Goal: Information Seeking & Learning: Learn about a topic

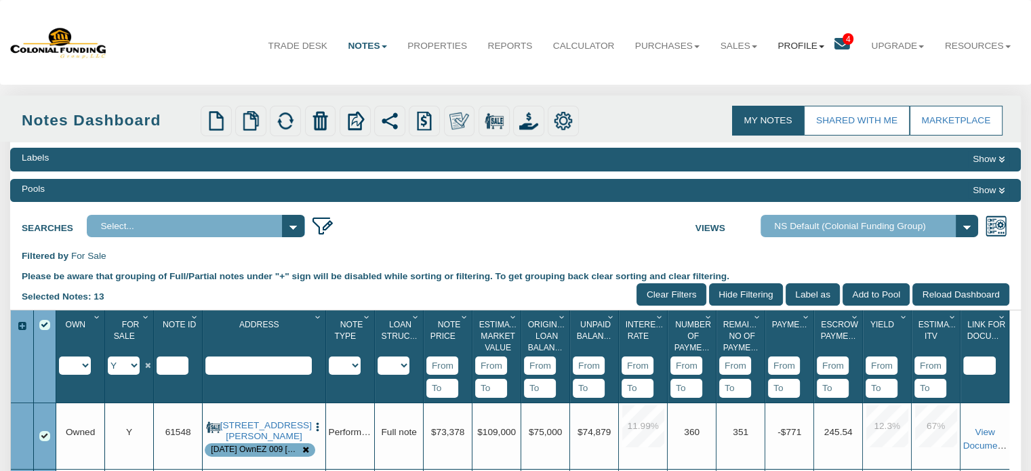
click at [789, 47] on link "Profile" at bounding box center [800, 46] width 67 height 34
click at [765, 78] on link "Settings" at bounding box center [800, 77] width 119 height 18
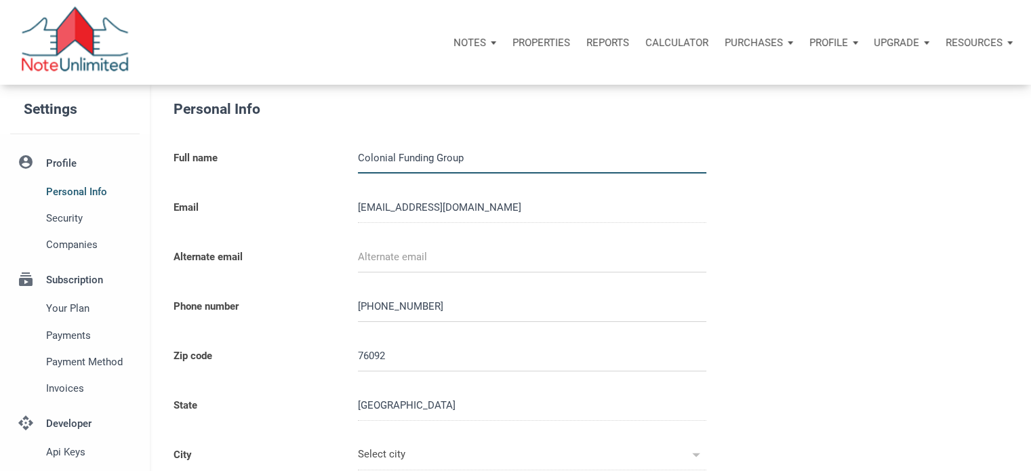
type input "SOUTHLAKE"
select select
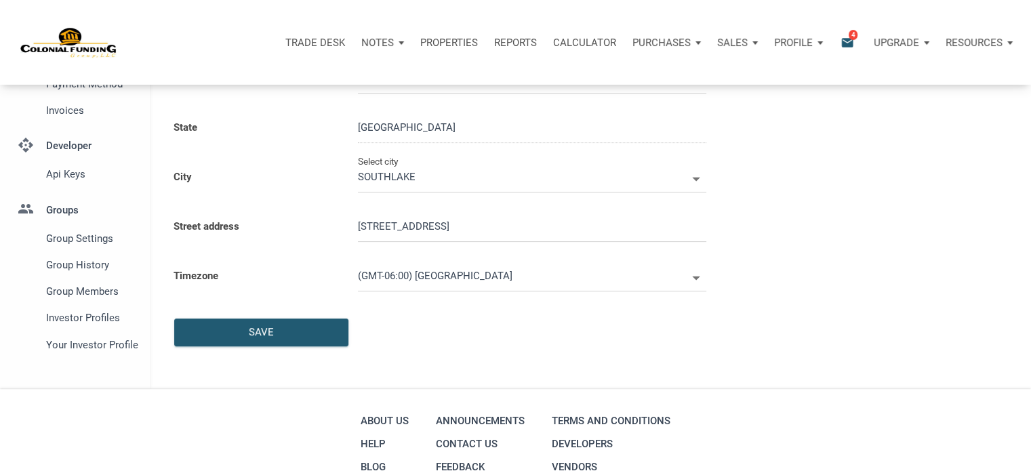
type input "0000000"
select select
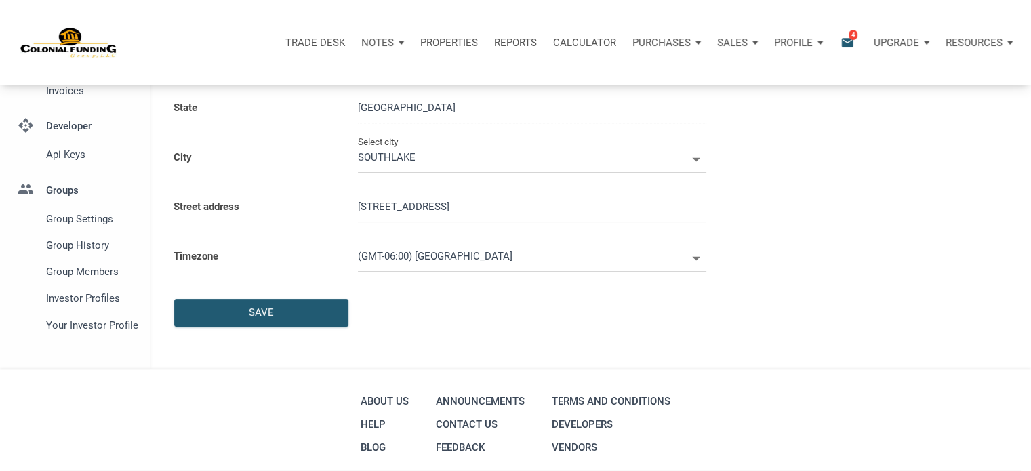
scroll to position [302, 0]
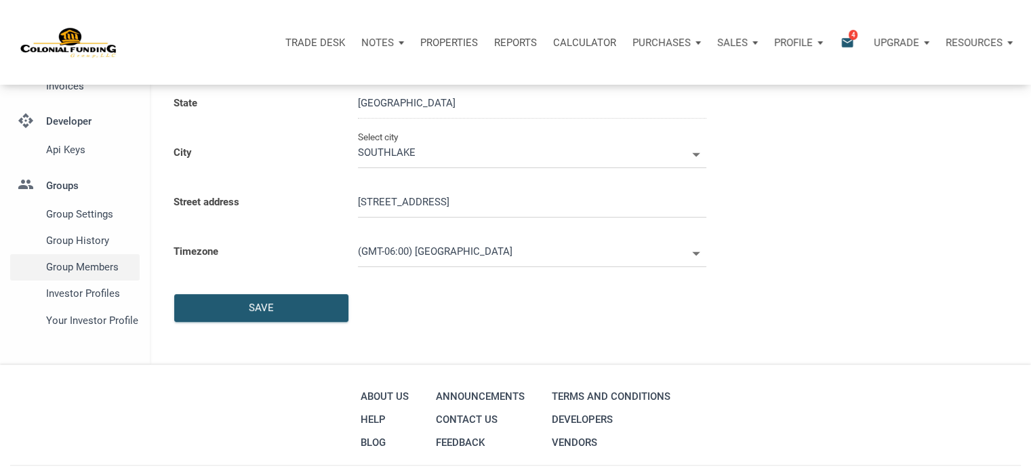
click at [98, 264] on span "Group Members" at bounding box center [90, 267] width 88 height 16
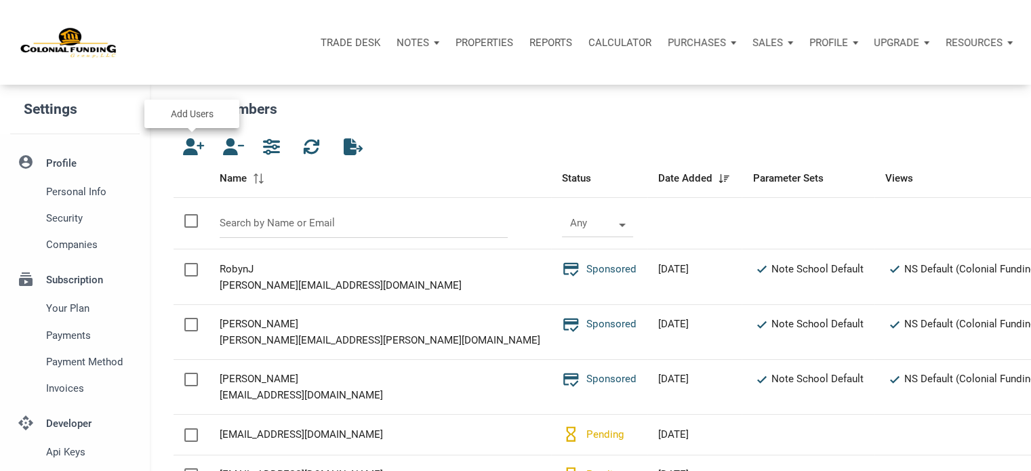
click at [191, 150] on icon "button" at bounding box center [190, 146] width 16 height 17
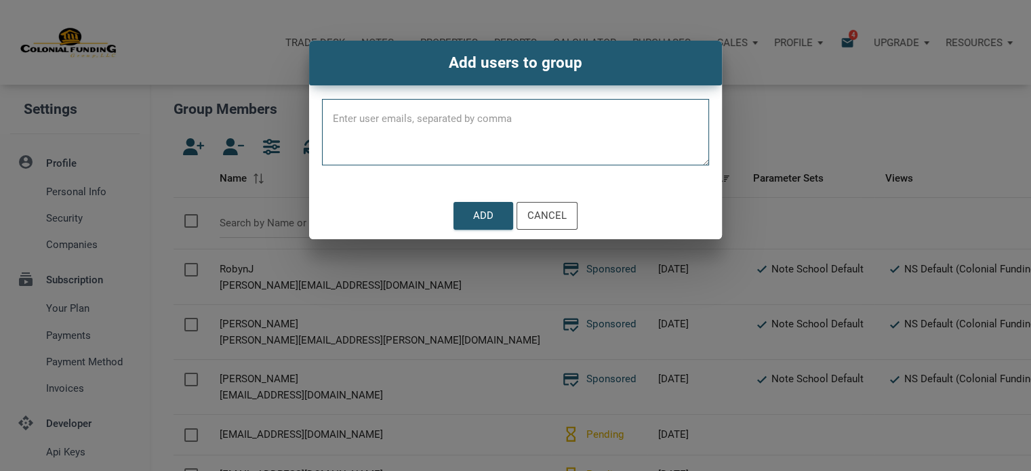
click at [347, 115] on textarea at bounding box center [515, 137] width 387 height 58
paste textarea "akoin1@msn.com"
type textarea "akoin1@msn.com,"
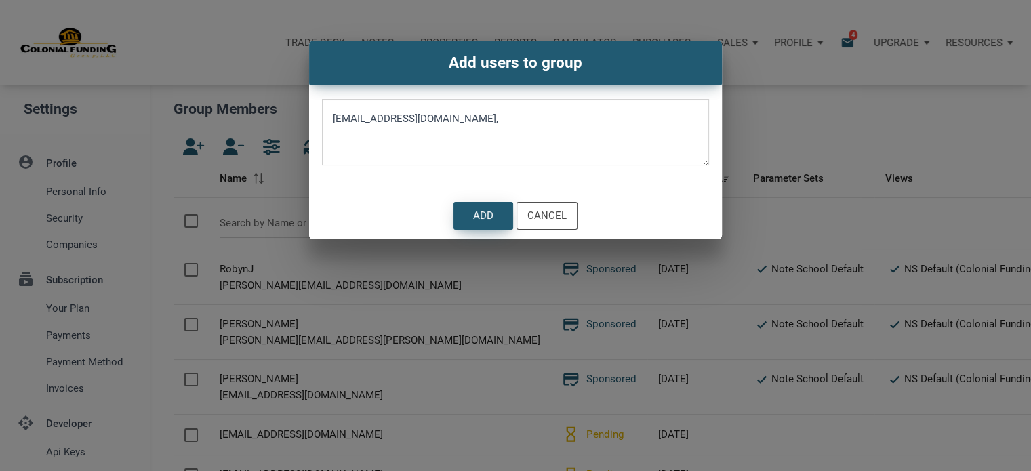
click at [477, 215] on div "Add" at bounding box center [483, 216] width 20 height 16
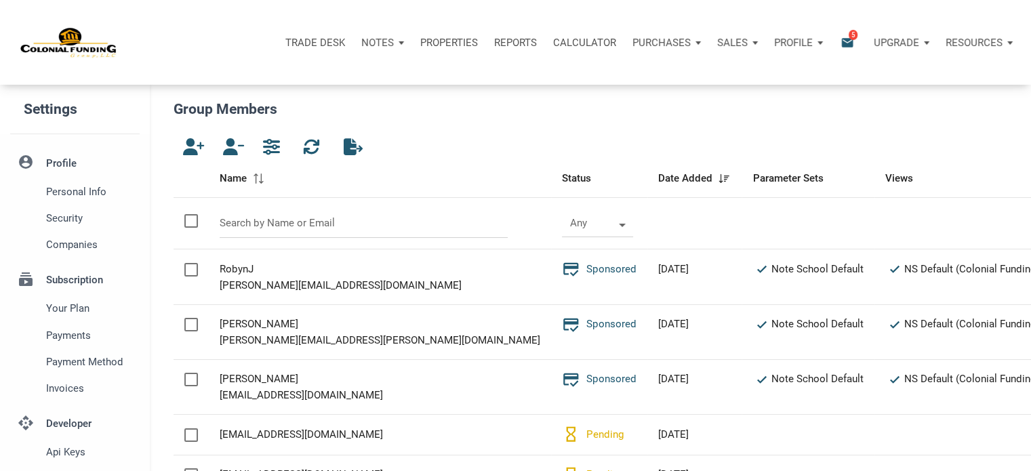
click at [853, 35] on span "5" at bounding box center [852, 34] width 9 height 11
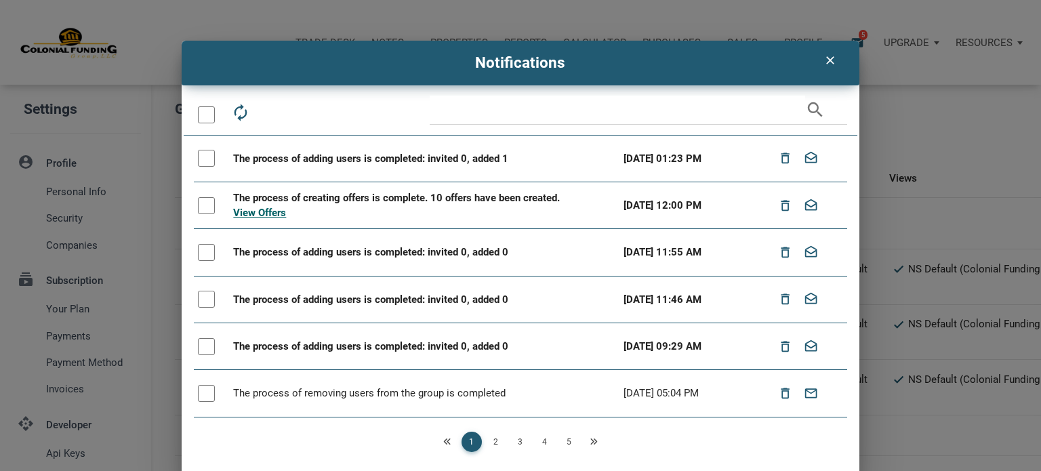
click at [825, 58] on icon "clear" at bounding box center [830, 61] width 16 height 14
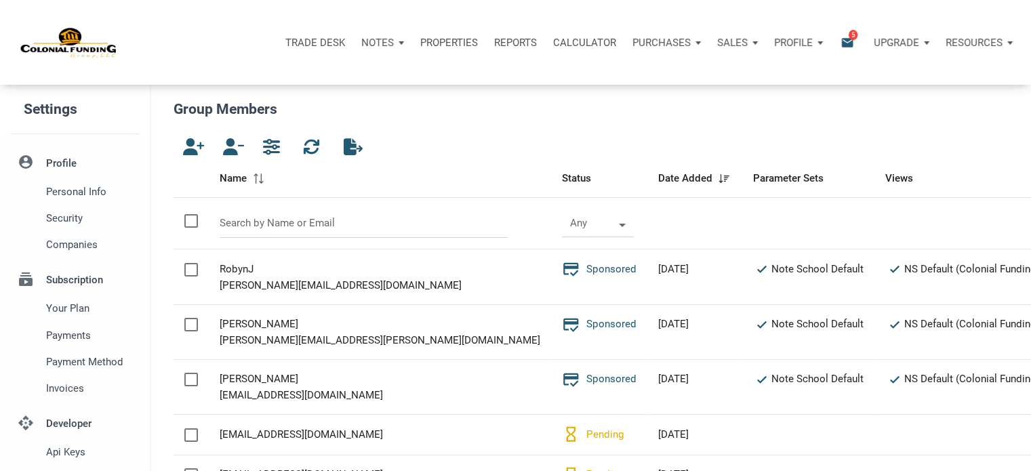
click at [796, 37] on p "Profile" at bounding box center [793, 43] width 39 height 12
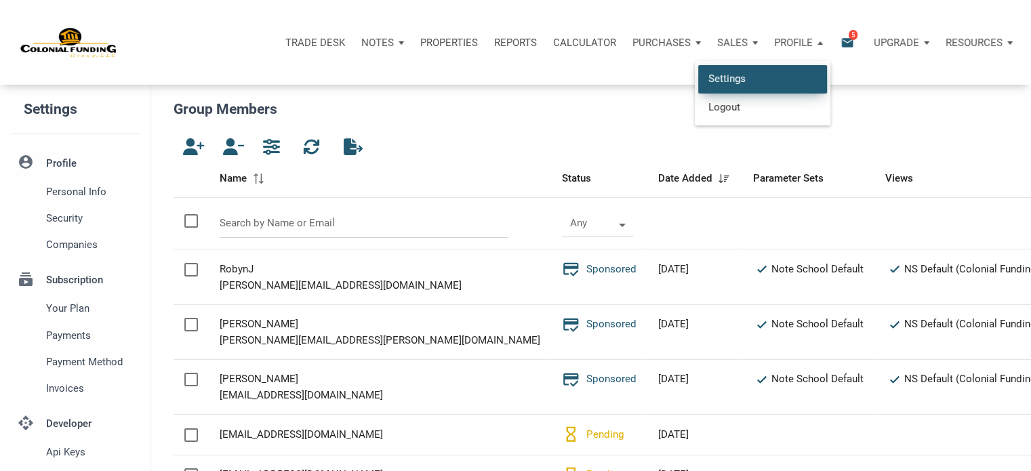
click at [712, 74] on link "Settings" at bounding box center [762, 79] width 129 height 28
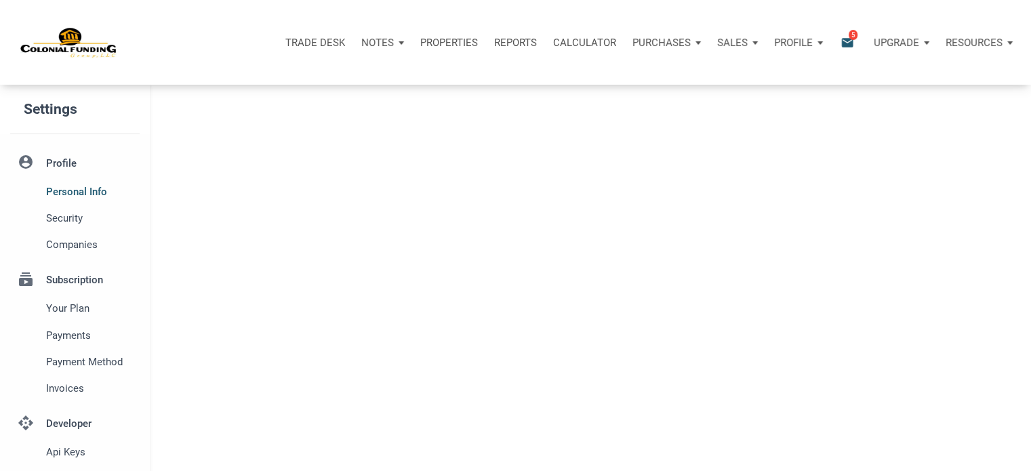
type input "SOUTHLAKE"
select select
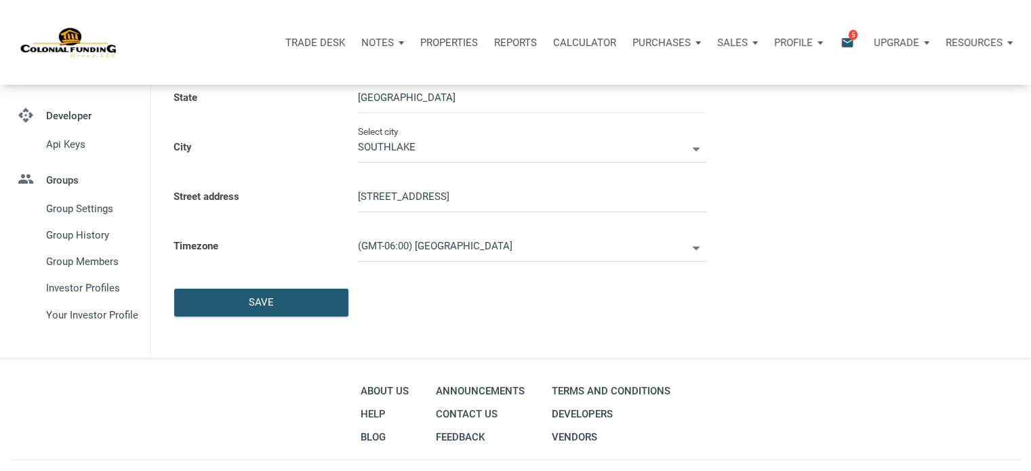
scroll to position [309, 0]
type input "0000000"
select select
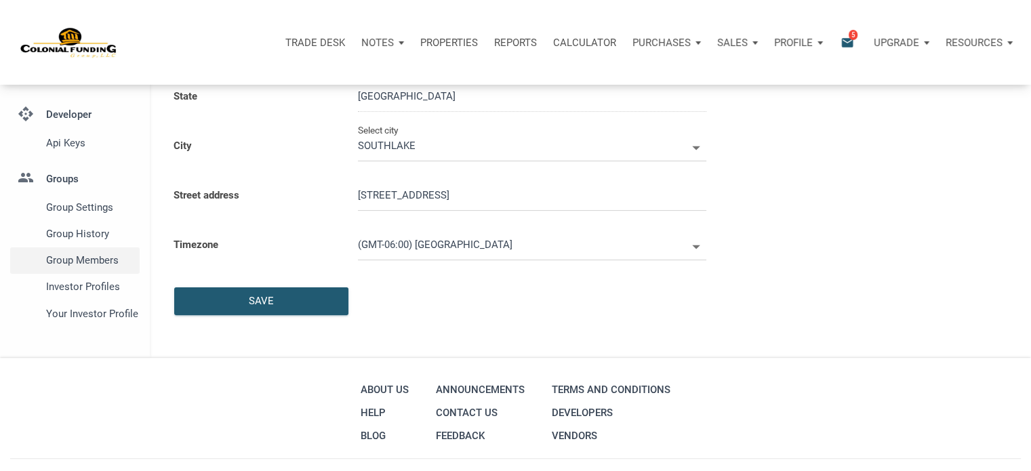
click at [85, 260] on span "Group Members" at bounding box center [90, 260] width 88 height 16
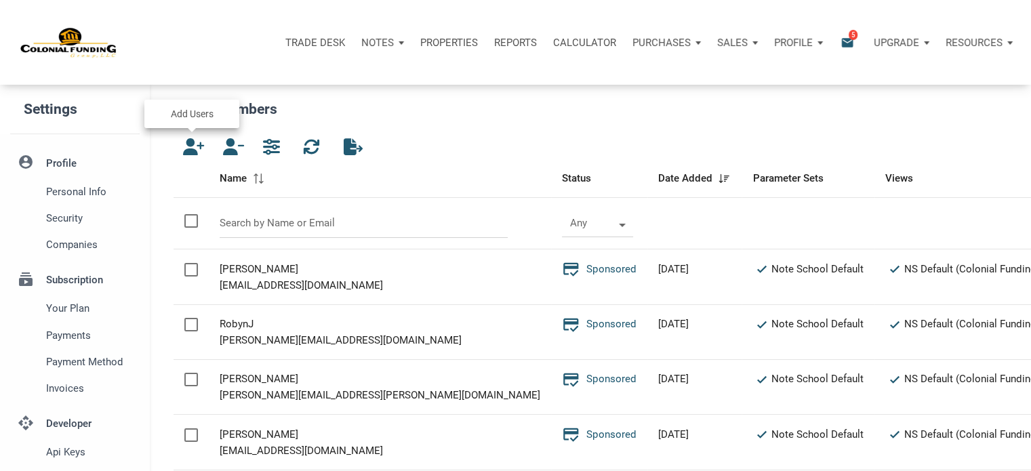
click at [192, 146] on icon "button" at bounding box center [190, 146] width 16 height 17
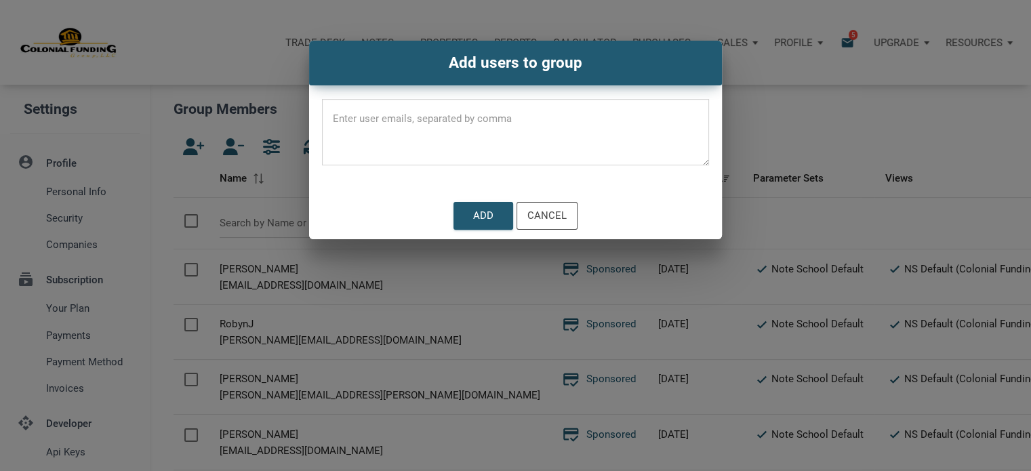
click at [347, 115] on textarea at bounding box center [515, 137] width 387 height 58
paste textarea "akoin1@msn.com"
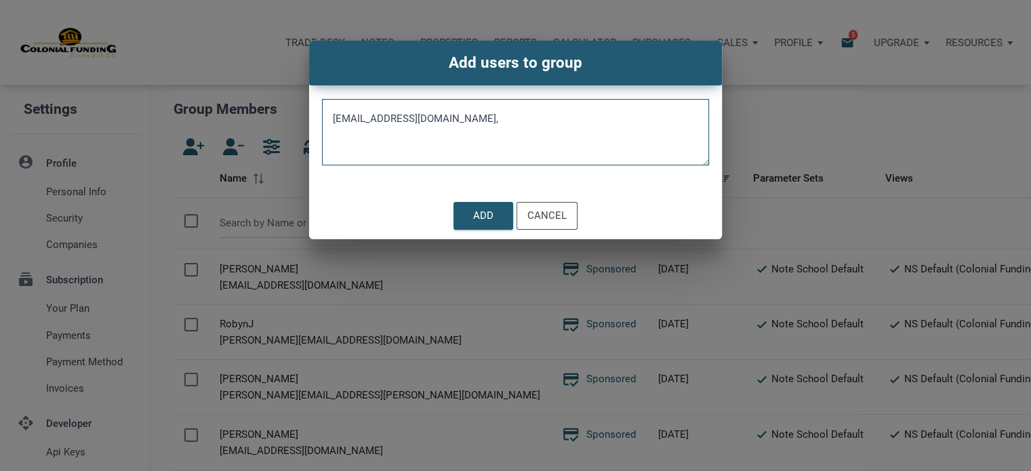
drag, startPoint x: 420, startPoint y: 117, endPoint x: 266, endPoint y: 98, distance: 155.0
click at [266, 98] on div "Add users to group akoin1@msn.com, Add Cancel" at bounding box center [515, 140] width 1031 height 199
type textarea "3915homes@gmail.com,"
click at [487, 211] on div "Add" at bounding box center [483, 216] width 20 height 16
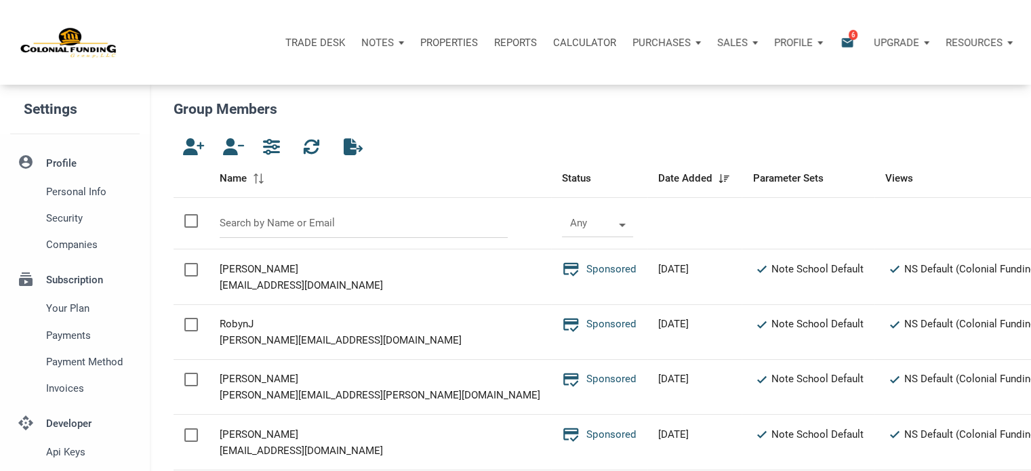
click at [853, 37] on span "6" at bounding box center [852, 34] width 9 height 11
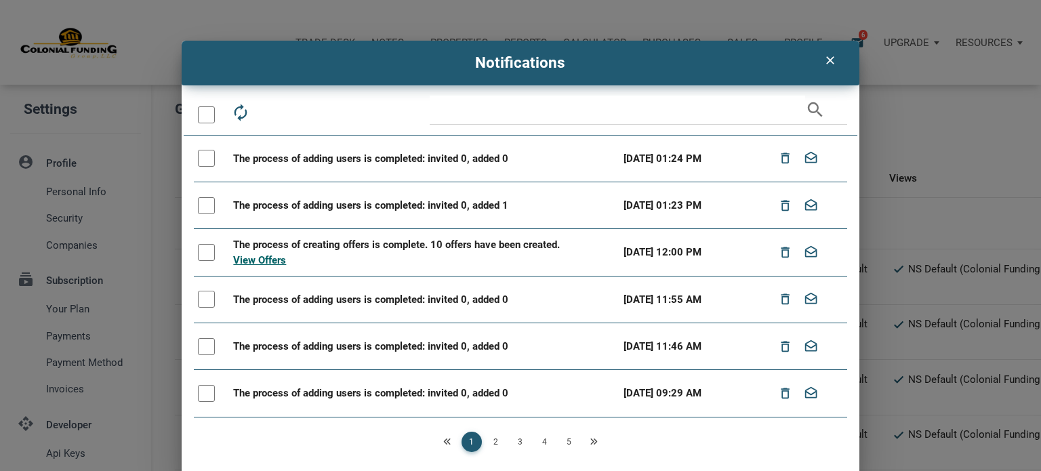
click at [825, 56] on icon "clear" at bounding box center [830, 61] width 16 height 14
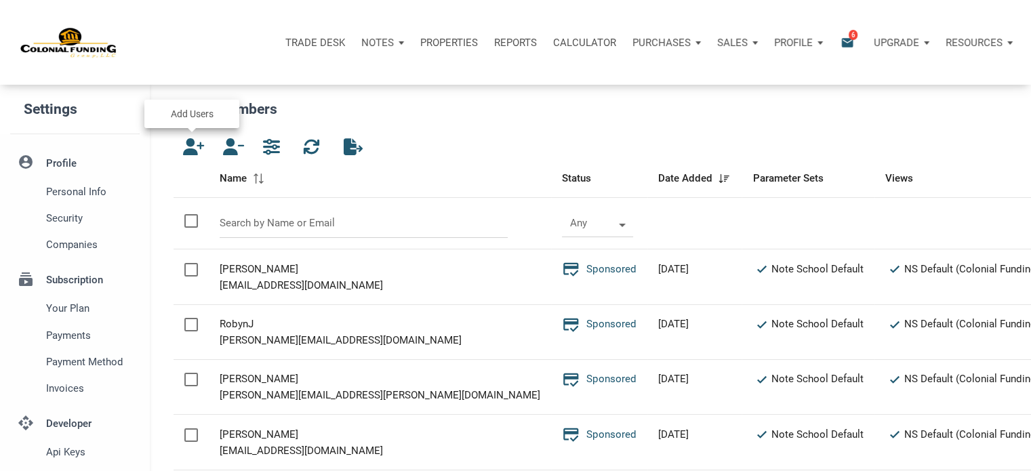
click at [188, 143] on icon "button" at bounding box center [190, 146] width 16 height 17
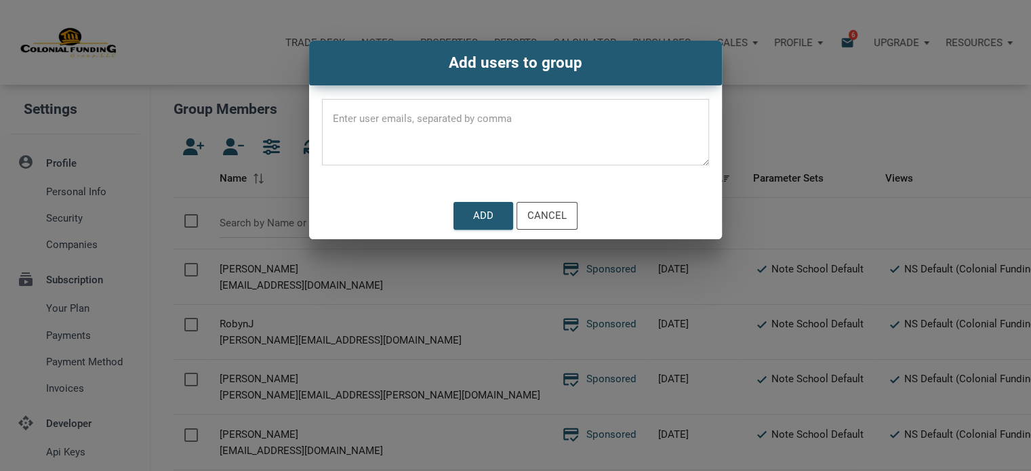
click at [420, 119] on textarea at bounding box center [515, 137] width 387 height 58
paste textarea "tvhsoffice@gmail.com"
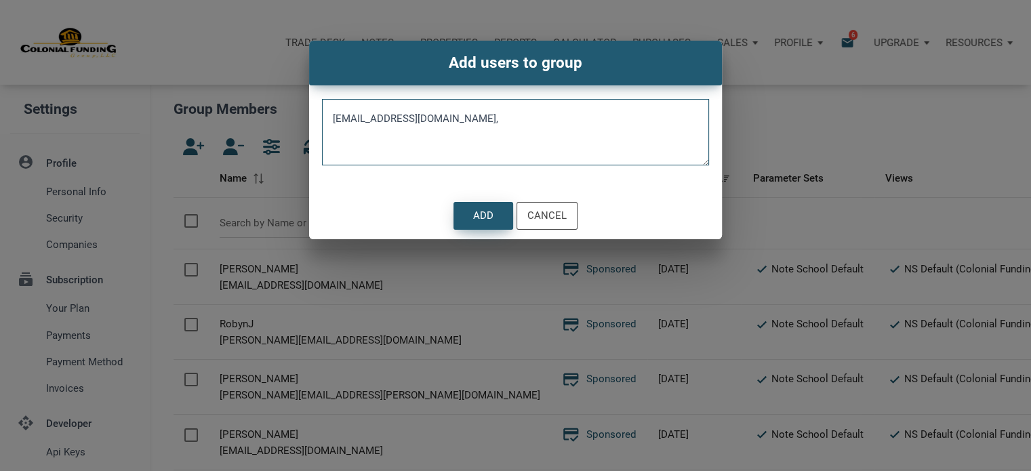
type textarea "tvhsoffice@gmail.com,"
click at [479, 208] on div "Add" at bounding box center [483, 216] width 20 height 16
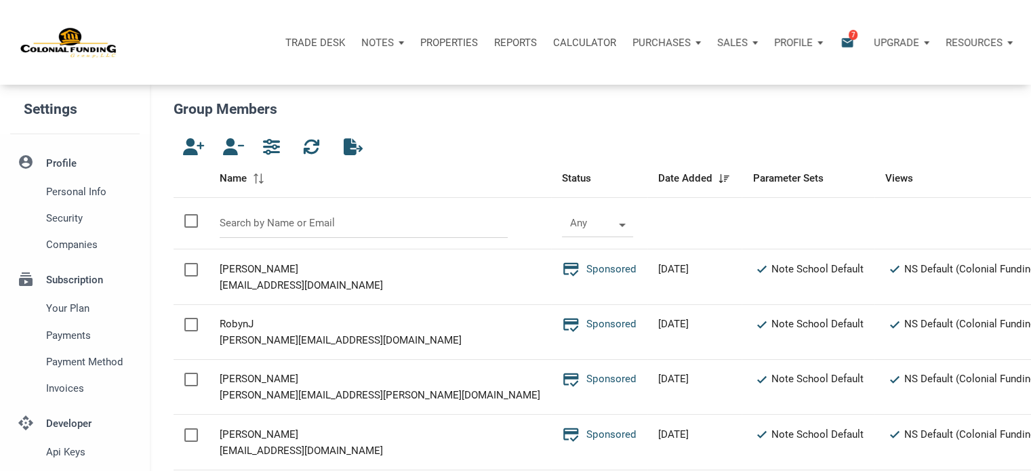
click at [852, 37] on span "7" at bounding box center [852, 34] width 9 height 11
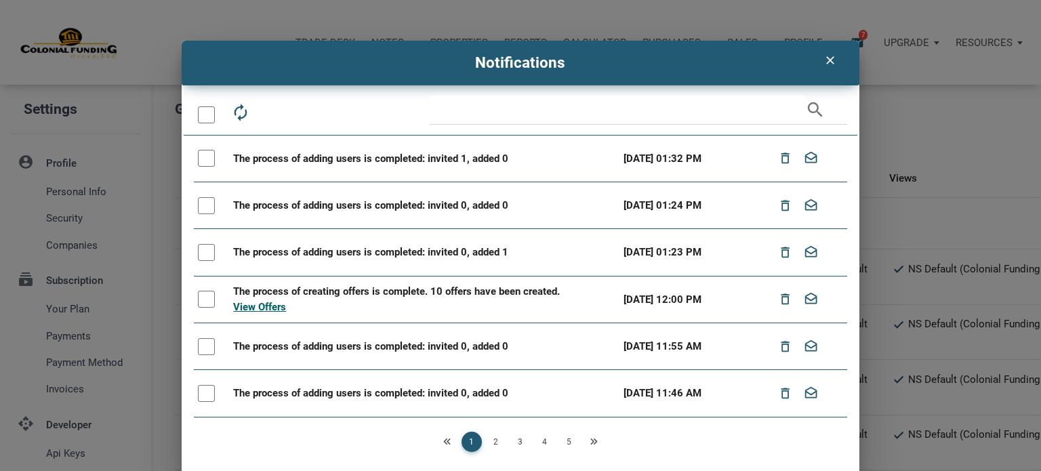
click at [823, 54] on icon "clear" at bounding box center [830, 61] width 16 height 14
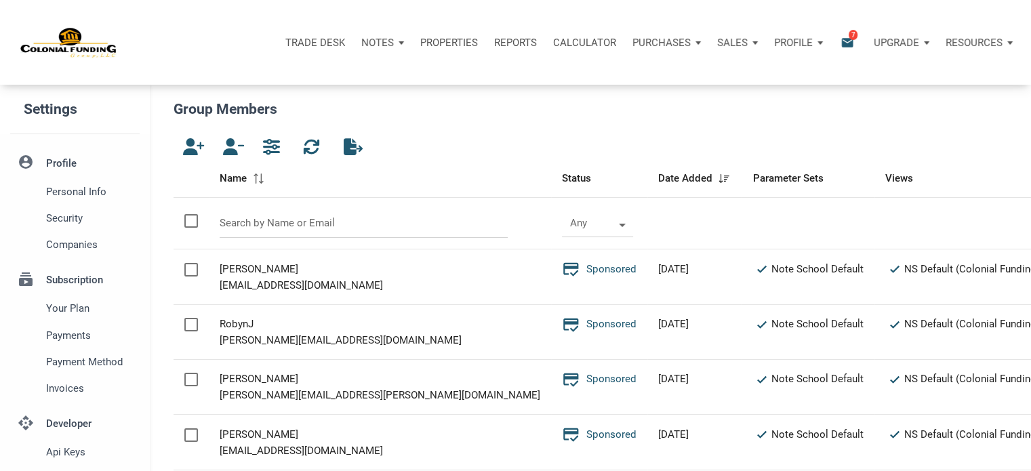
click at [852, 38] on span "7" at bounding box center [852, 34] width 9 height 11
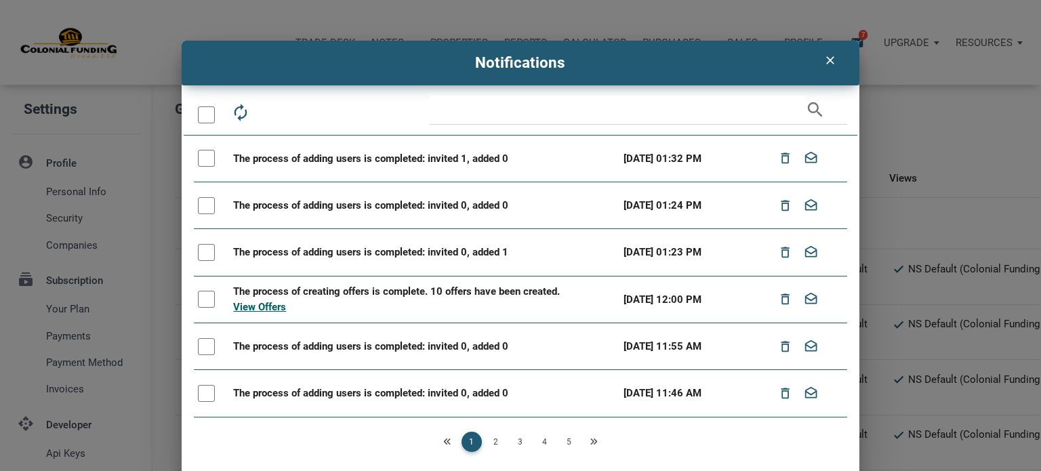
click at [822, 60] on icon "clear" at bounding box center [830, 61] width 16 height 14
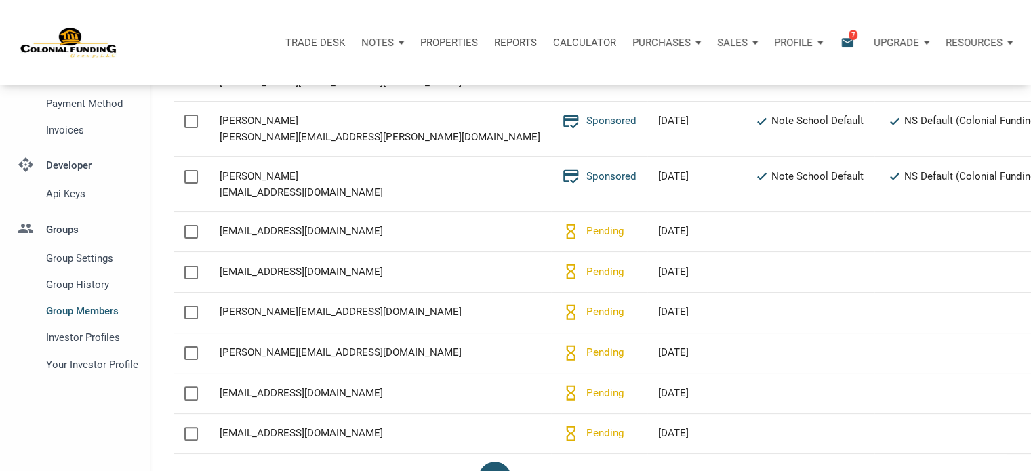
scroll to position [14, 0]
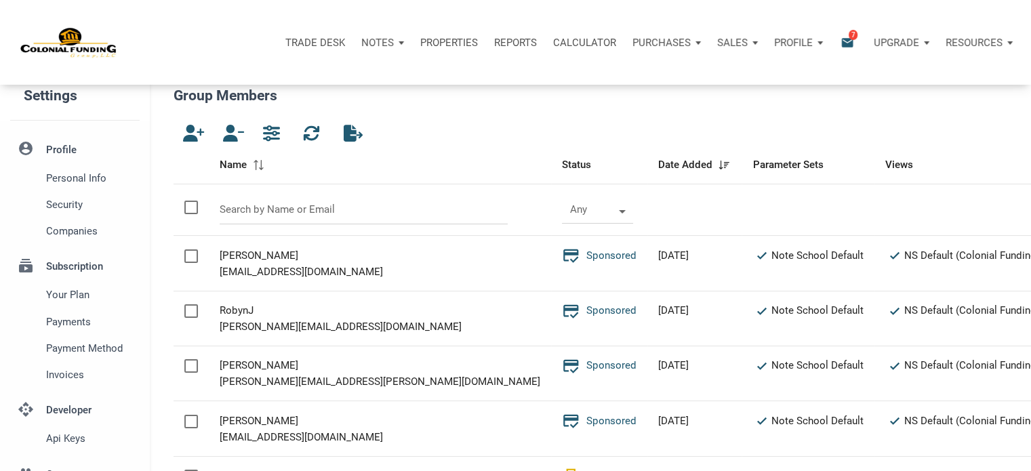
click at [387, 41] on p "Notes" at bounding box center [377, 43] width 33 height 12
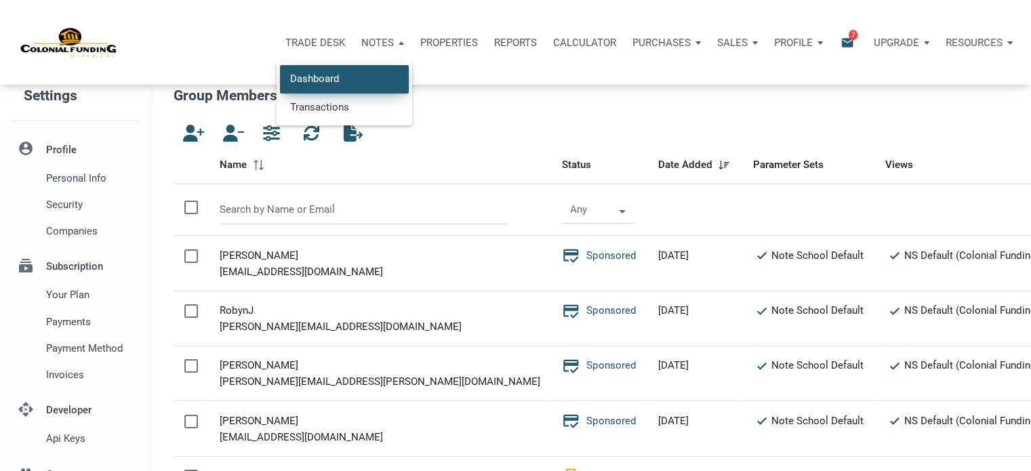
click at [316, 78] on link "Dashboard" at bounding box center [344, 79] width 129 height 28
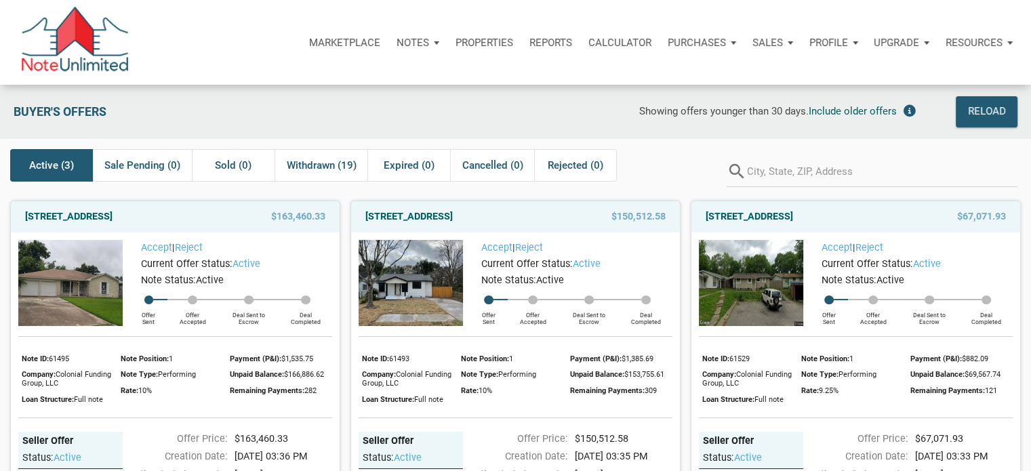
click at [447, 106] on div "Showing offers younger than 30 days. Include older offers" at bounding box center [617, 111] width 610 height 31
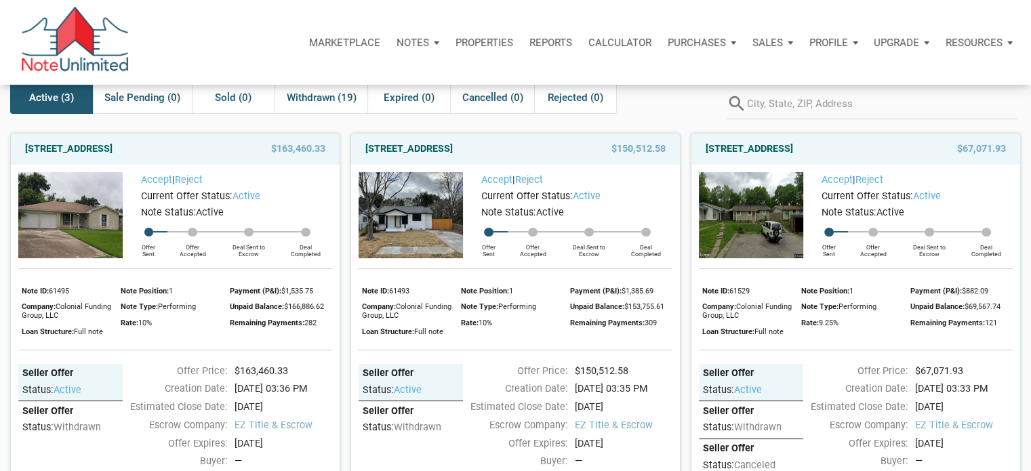
scroll to position [66, 0]
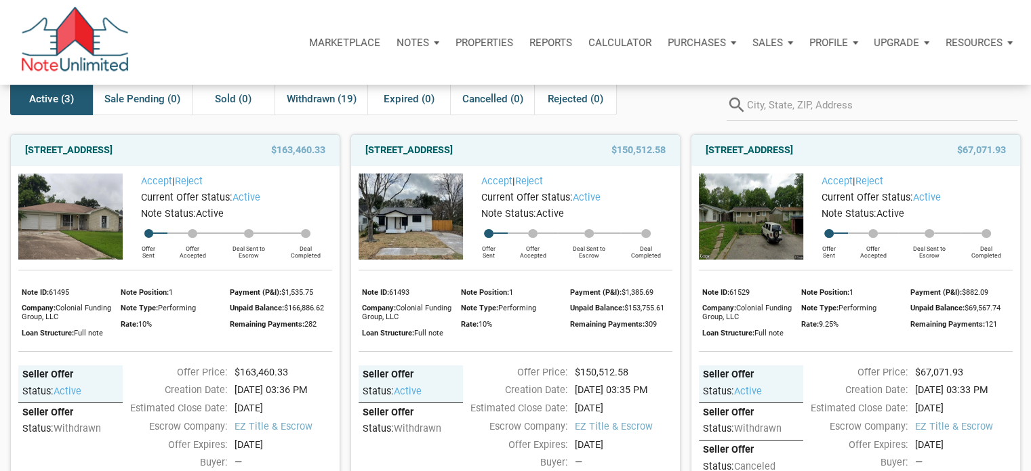
click at [735, 236] on img at bounding box center [751, 216] width 104 height 86
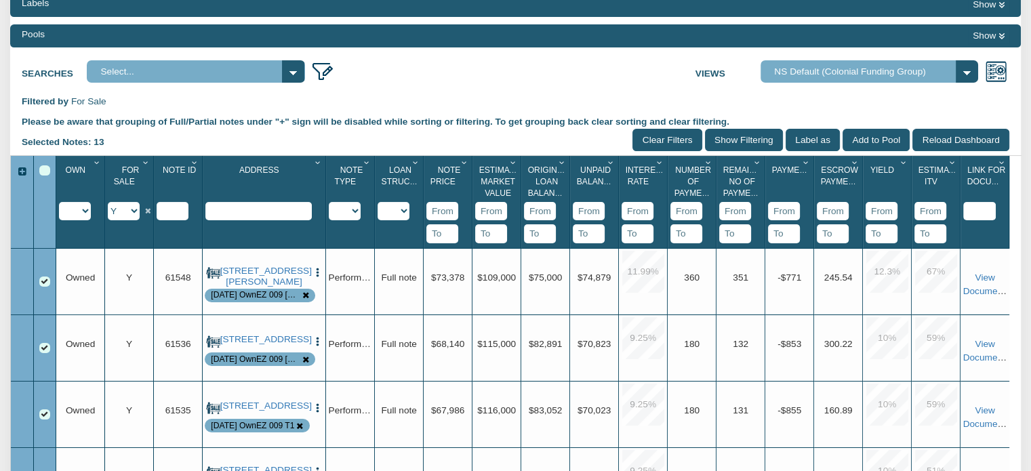
scroll to position [176, 0]
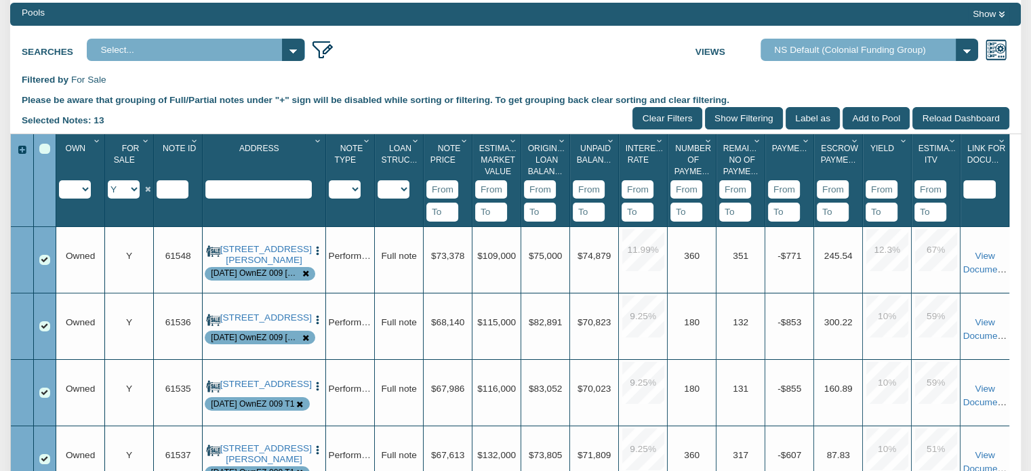
click at [463, 141] on icon "Column Menu" at bounding box center [464, 141] width 13 height 8
click at [444, 265] on button "Sort Descending" at bounding box center [424, 264] width 95 height 25
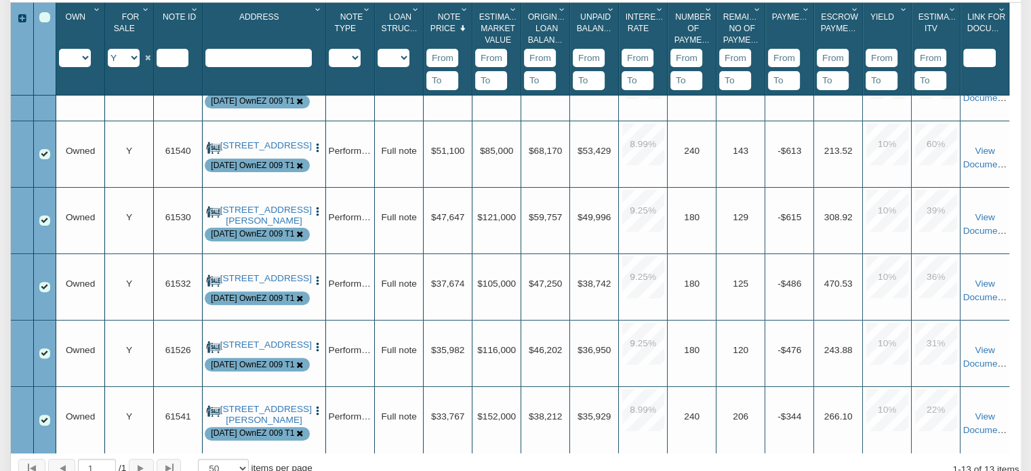
scroll to position [0, 0]
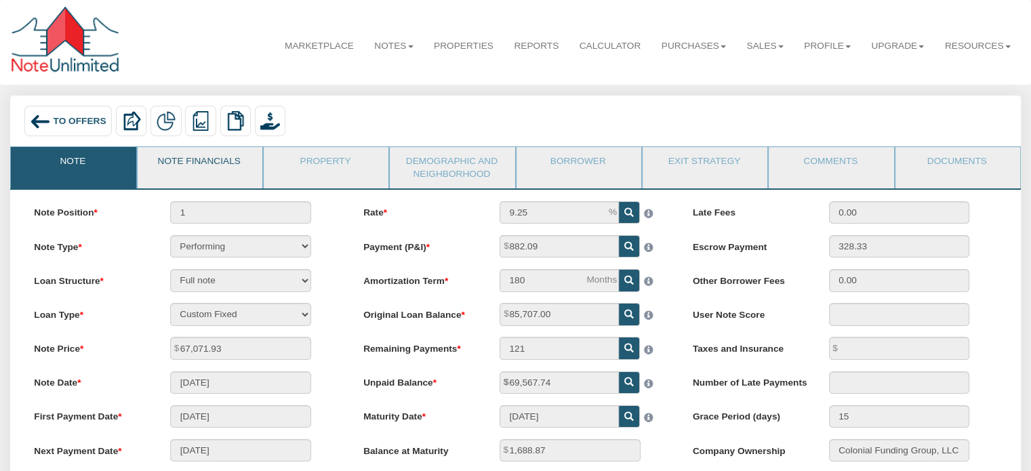
click at [199, 162] on link "Note Financials" at bounding box center [199, 164] width 123 height 34
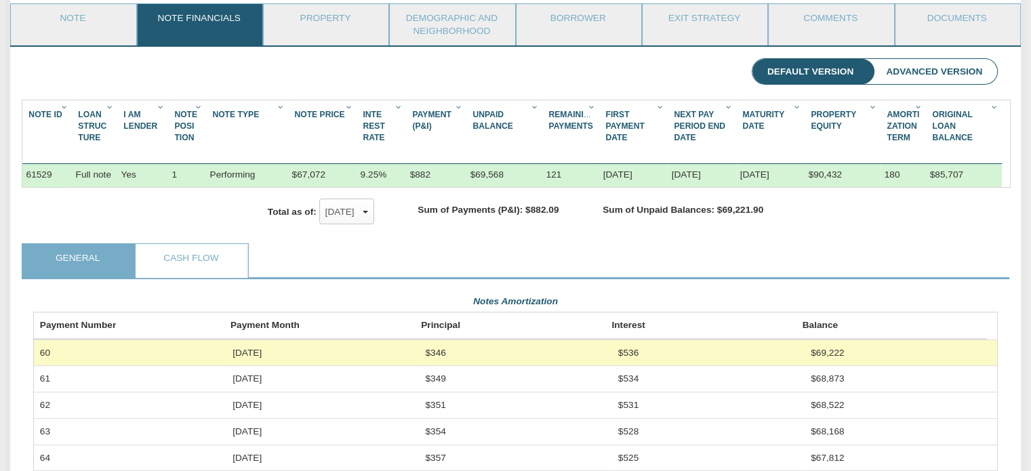
scroll to position [141, 0]
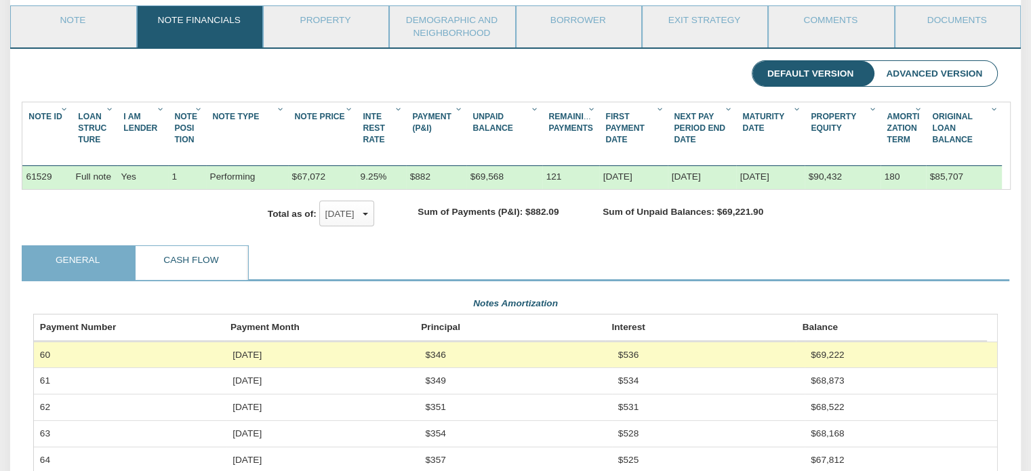
click at [204, 273] on link "Cash Flow" at bounding box center [191, 263] width 110 height 34
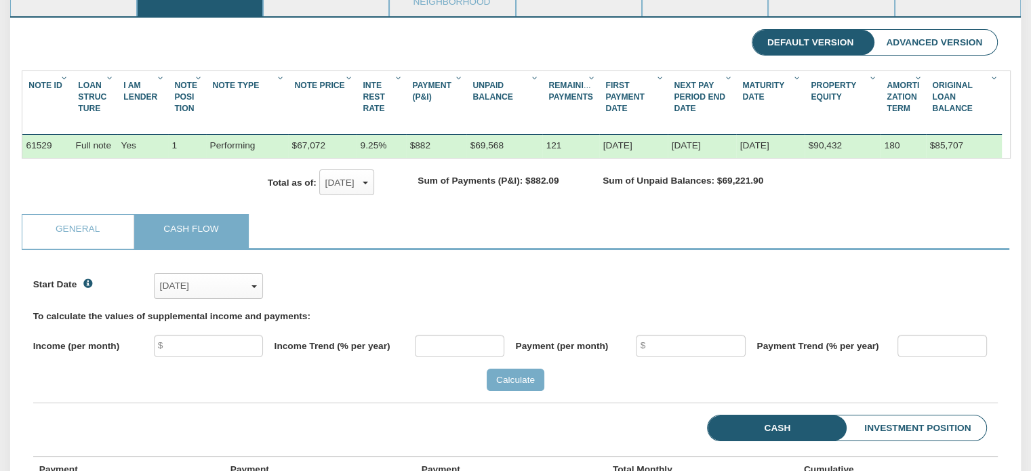
scroll to position [180, 0]
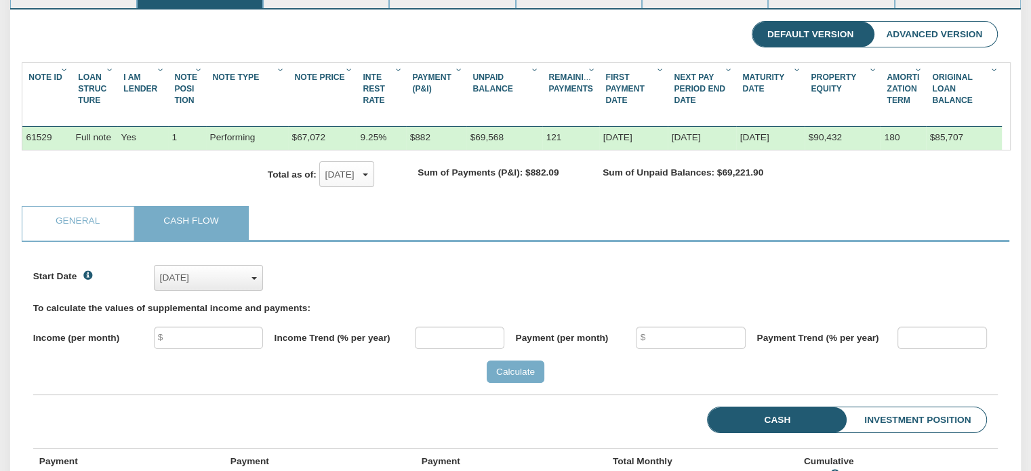
click at [253, 288] on div "[DATE]" at bounding box center [208, 278] width 97 height 20
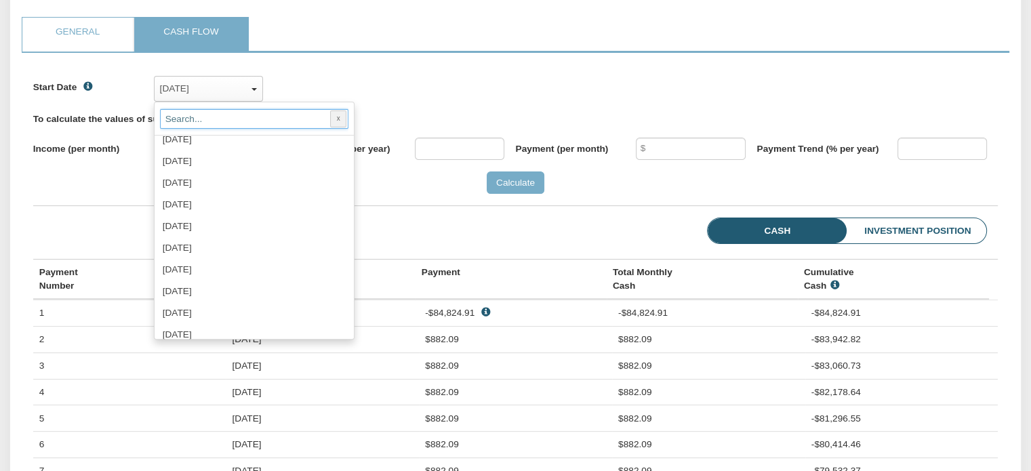
scroll to position [1283, 0]
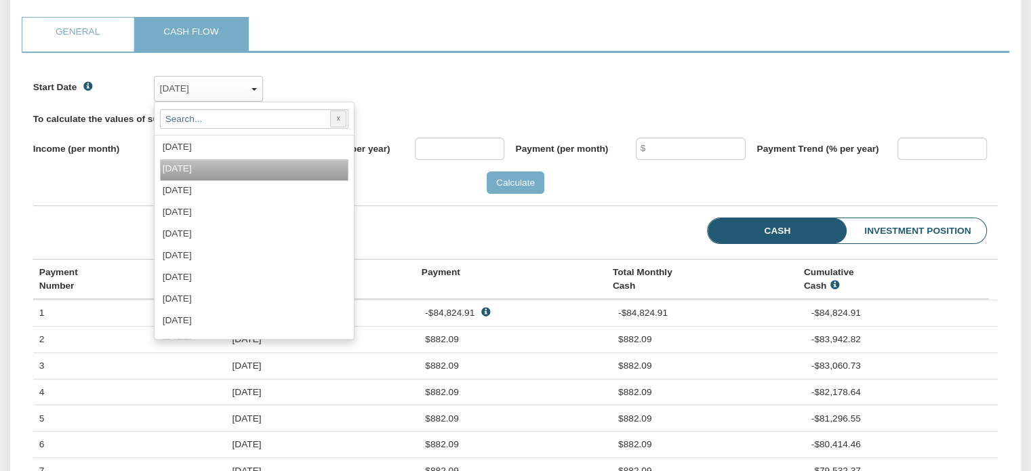
click at [192, 173] on span "[DATE]" at bounding box center [177, 168] width 29 height 10
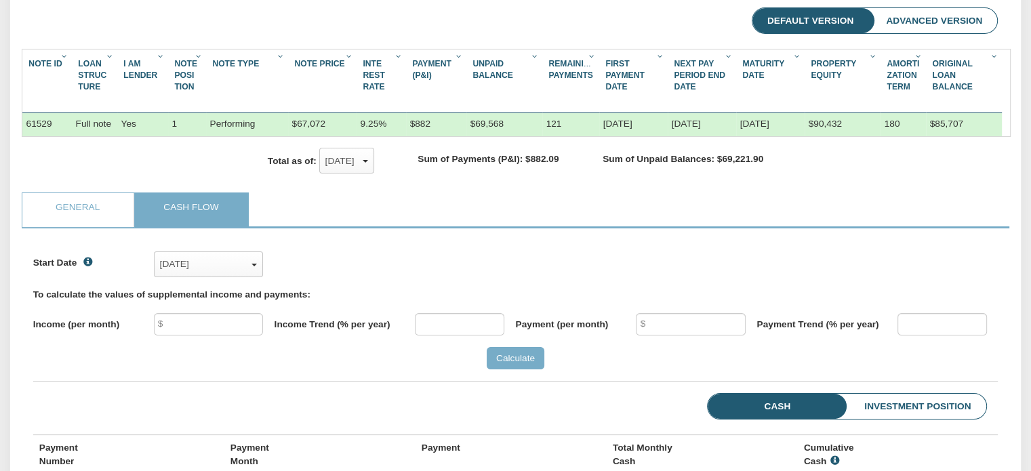
scroll to position [0, 0]
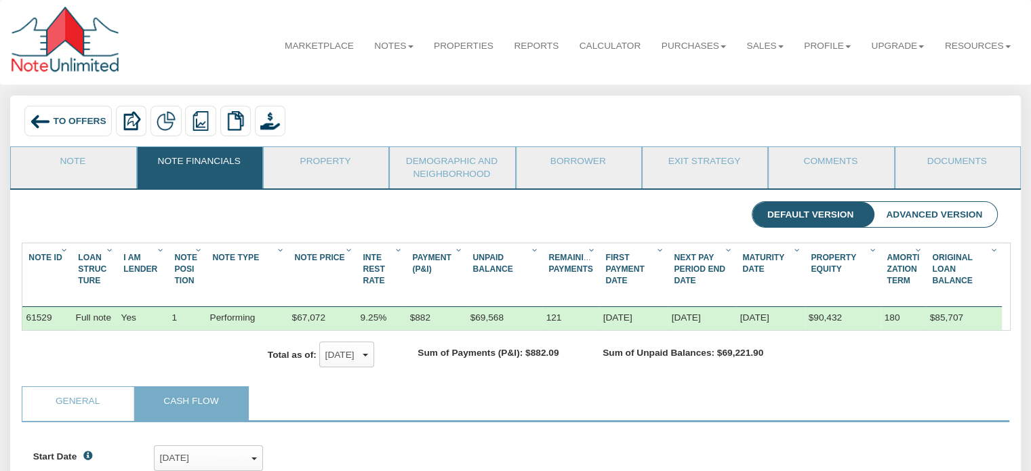
click at [65, 118] on span "To Offers" at bounding box center [80, 121] width 53 height 10
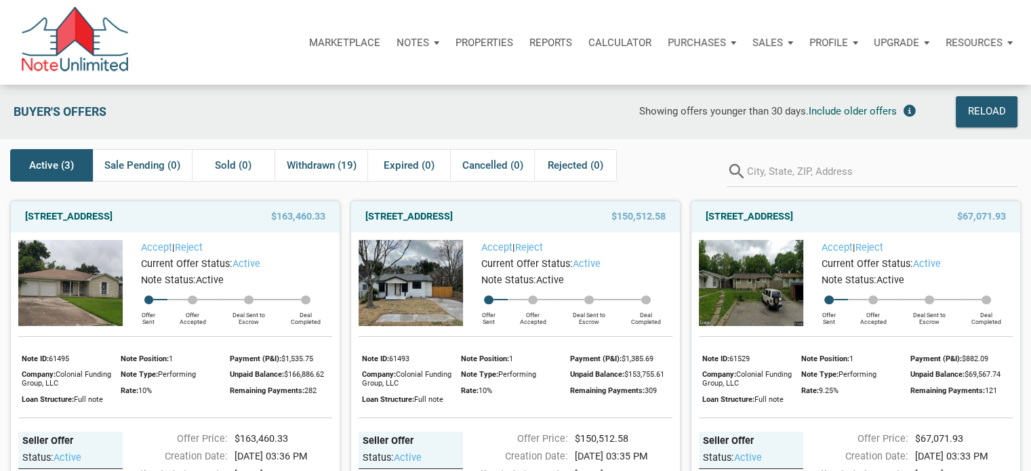
click at [742, 287] on img at bounding box center [751, 283] width 104 height 86
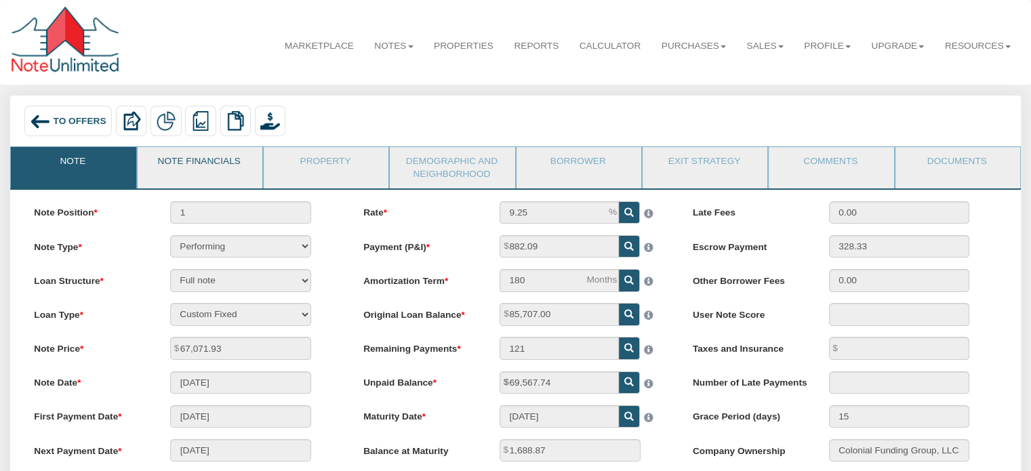
click at [184, 170] on link "Note Financials" at bounding box center [199, 164] width 123 height 34
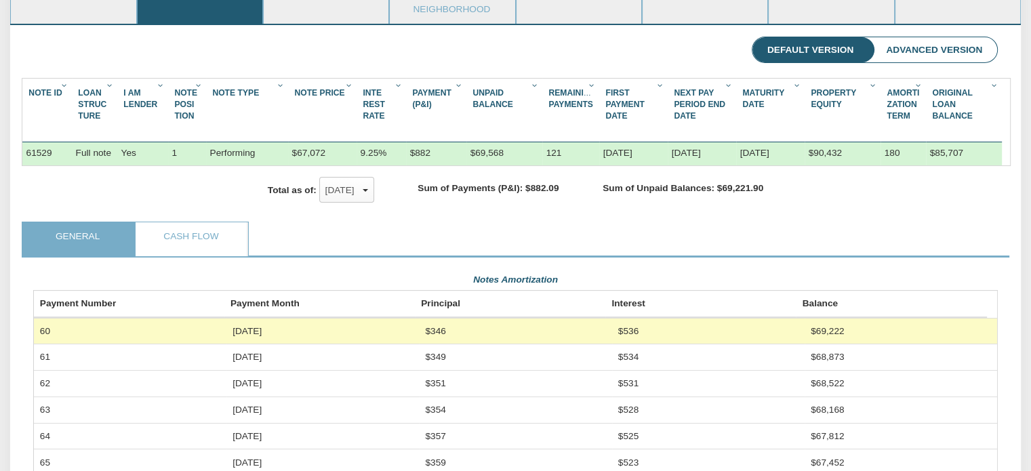
scroll to position [224, 0]
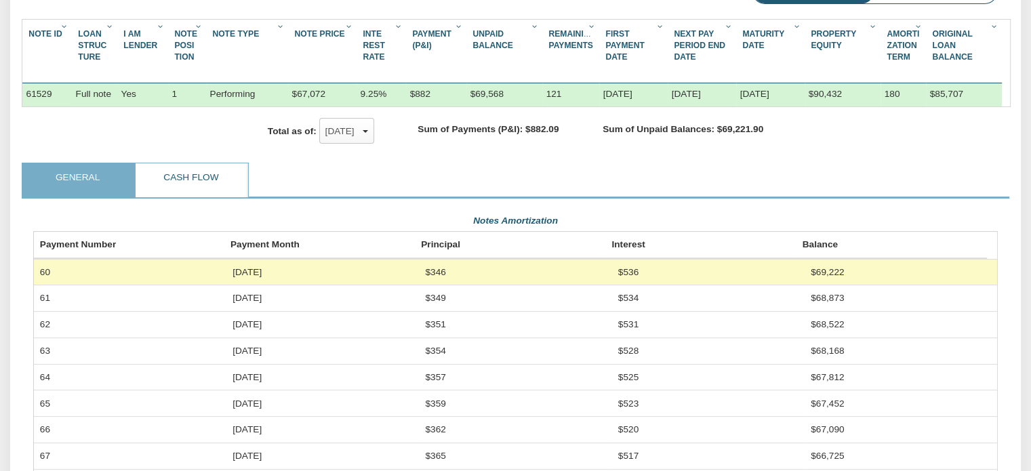
click at [190, 182] on link "Cash Flow" at bounding box center [191, 180] width 110 height 34
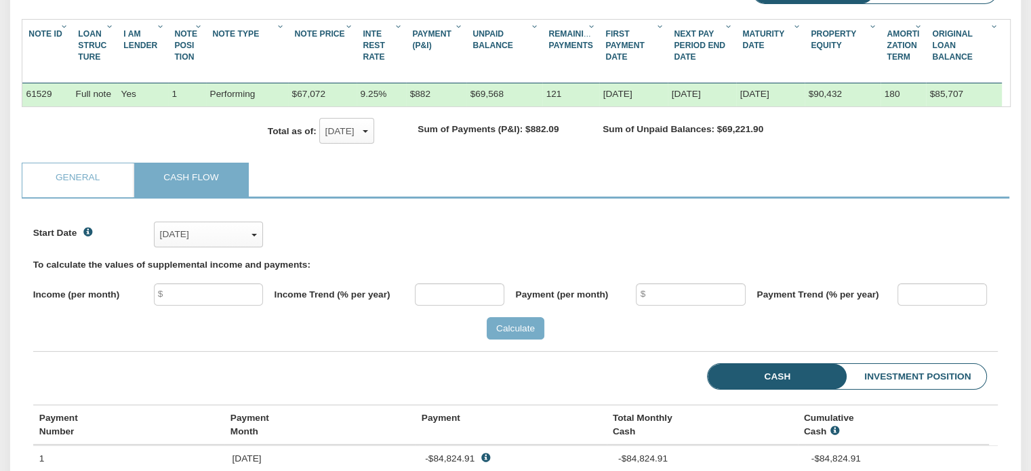
scroll to position [208, 963]
click at [252, 243] on div "[DATE]" at bounding box center [208, 234] width 97 height 20
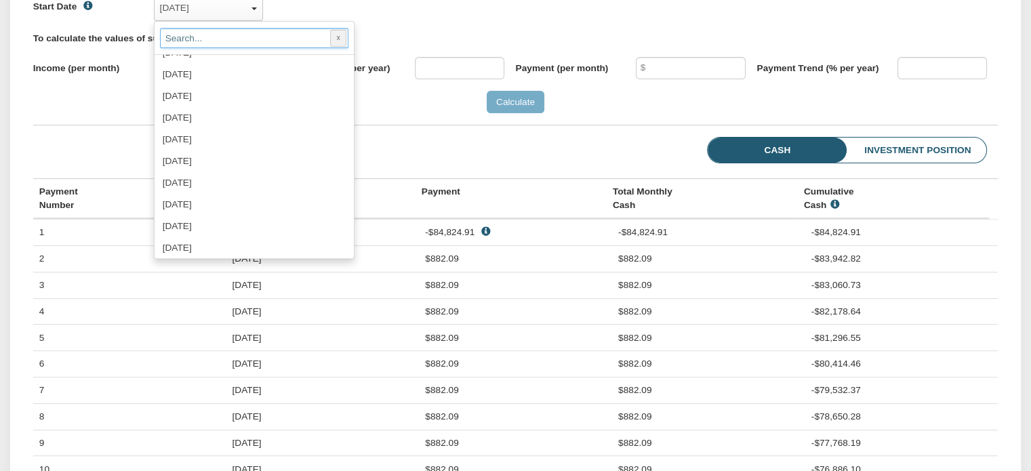
scroll to position [1207, 0]
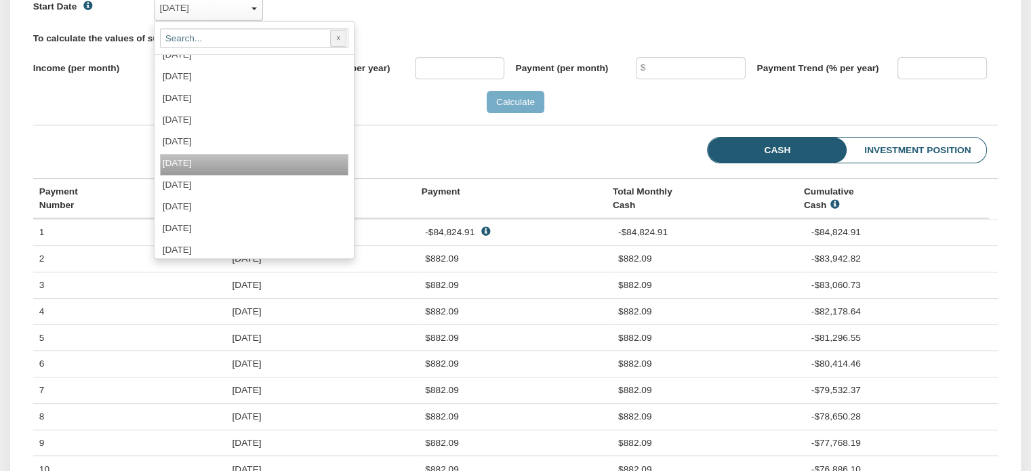
click at [211, 168] on label "[DATE]" at bounding box center [187, 163] width 49 height 10
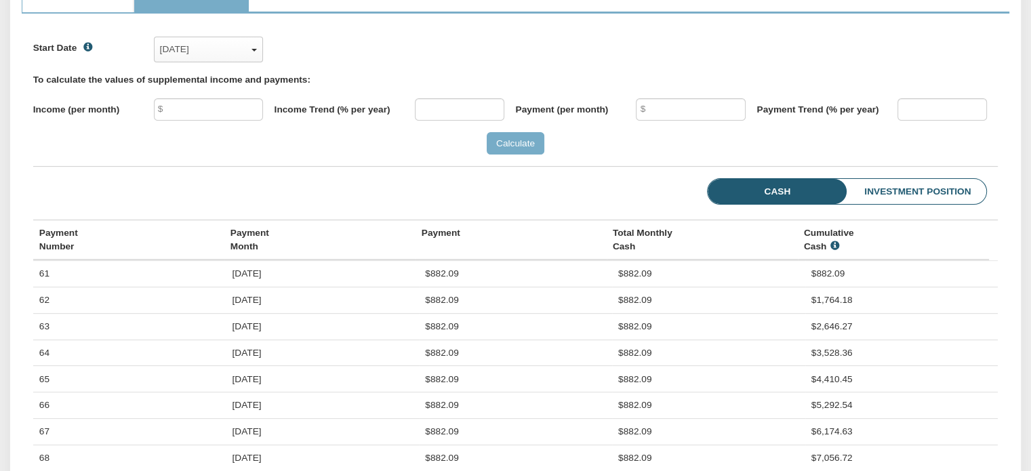
scroll to position [176, 0]
